Goal: Navigation & Orientation: Find specific page/section

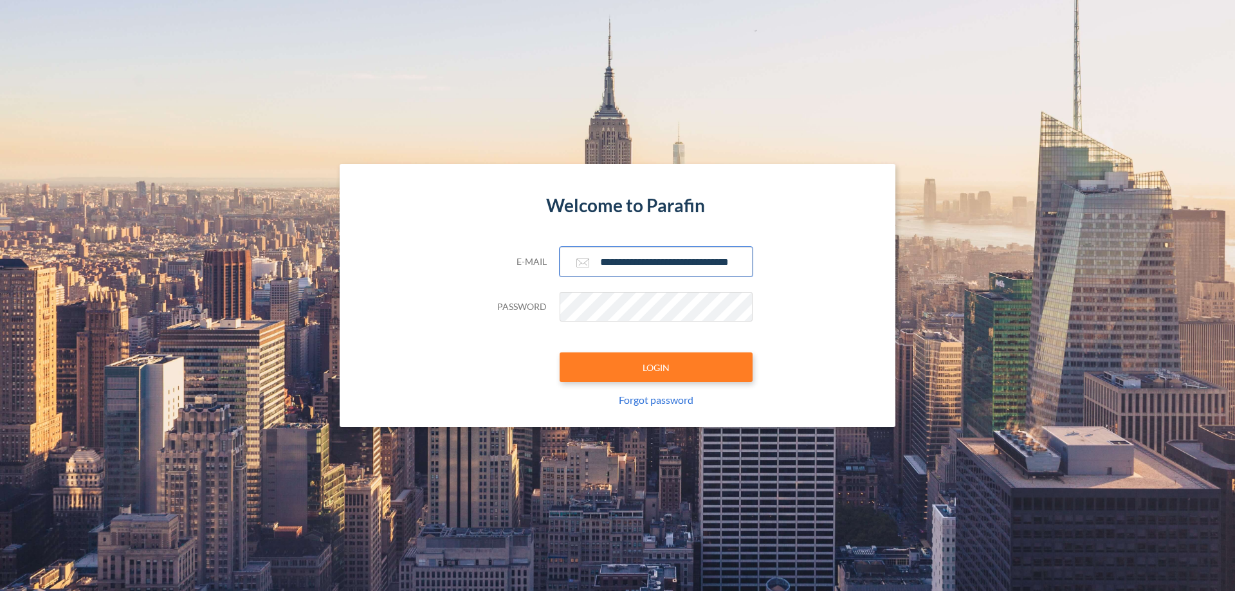
type input "**********"
click at [656, 367] on button "LOGIN" at bounding box center [656, 368] width 193 height 30
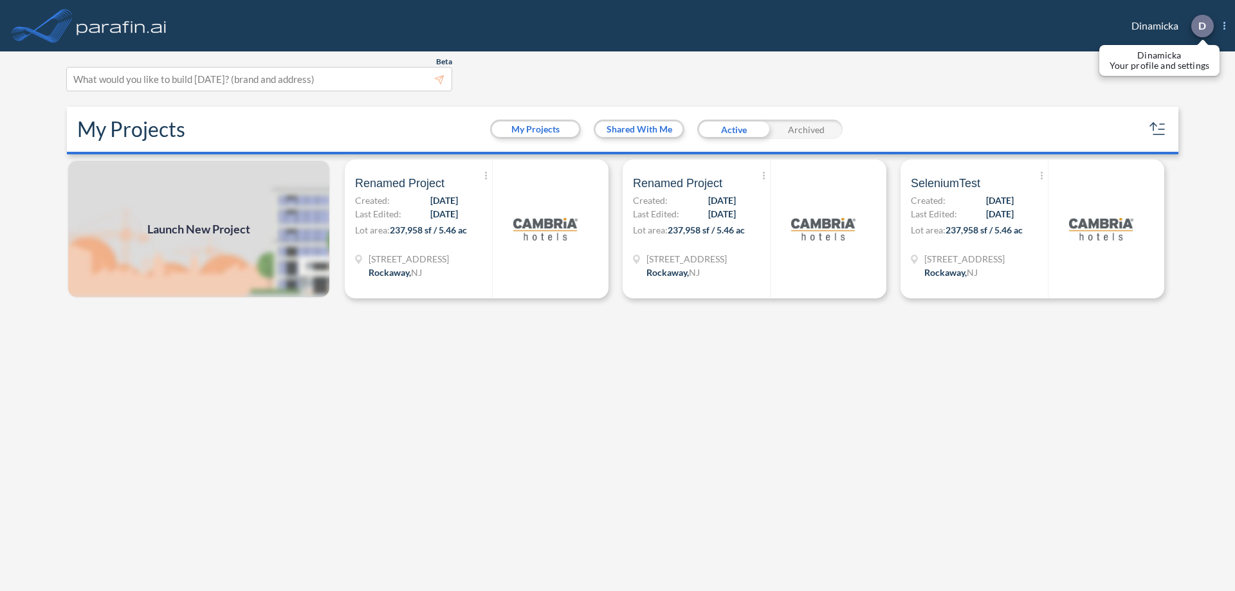
click at [1202, 26] on p "D" at bounding box center [1202, 26] width 8 height 12
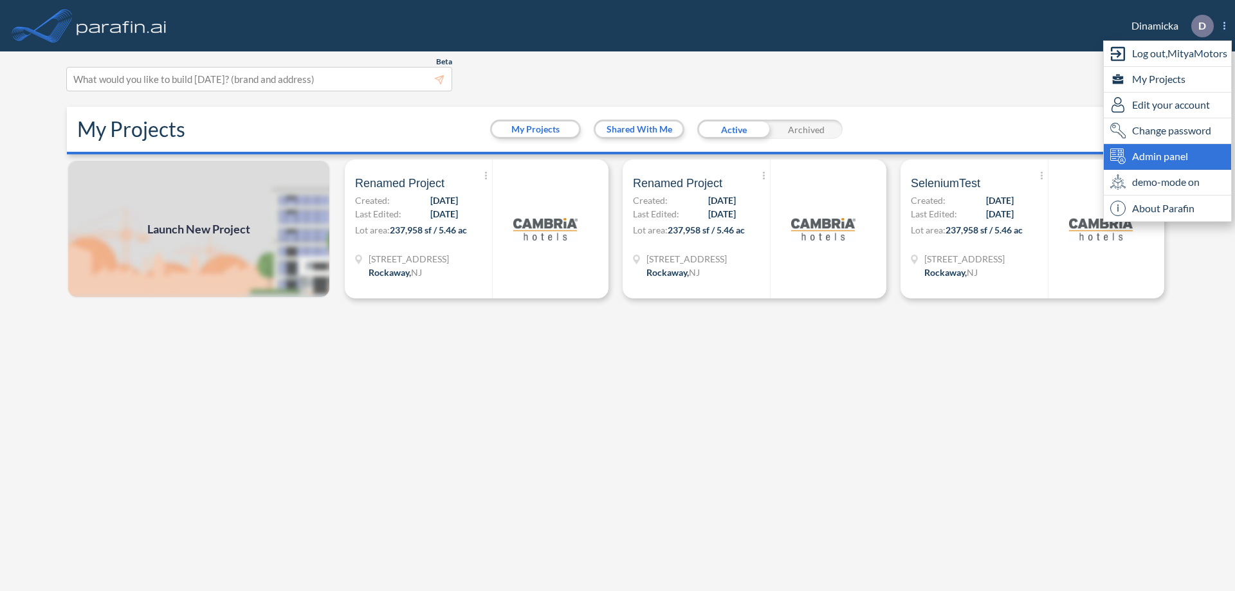
click at [1168, 156] on span "Admin panel" at bounding box center [1160, 156] width 56 height 15
